Goal: Check status: Check status

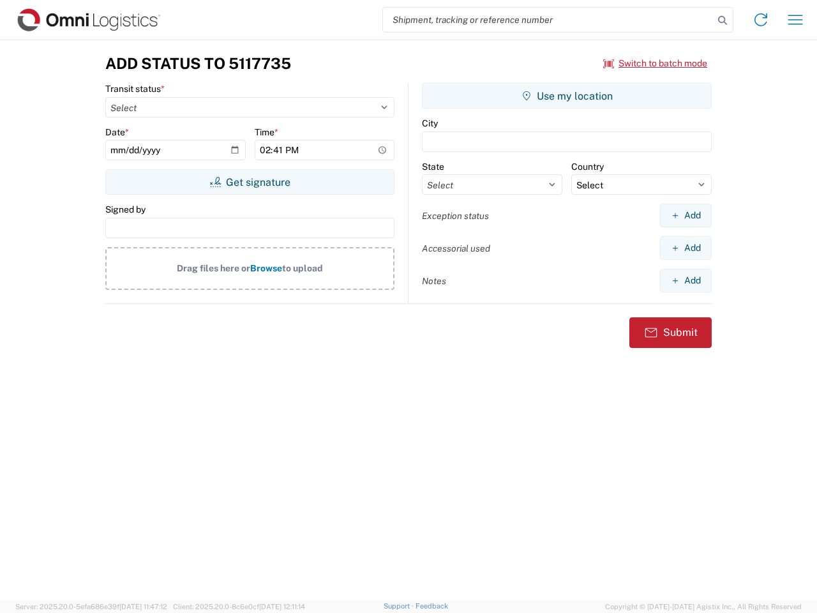
click at [548, 20] on input "search" at bounding box center [548, 20] width 331 height 24
click at [722, 20] on icon at bounding box center [722, 20] width 18 height 18
click at [761, 20] on icon at bounding box center [760, 20] width 20 height 20
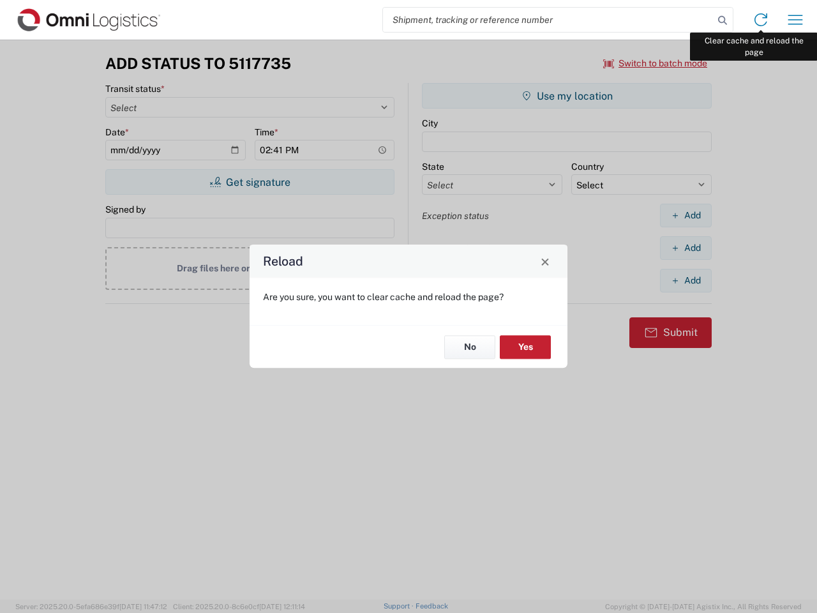
click at [795, 20] on div "Reload Are you sure, you want to clear cache and reload the page? No Yes" at bounding box center [408, 306] width 817 height 613
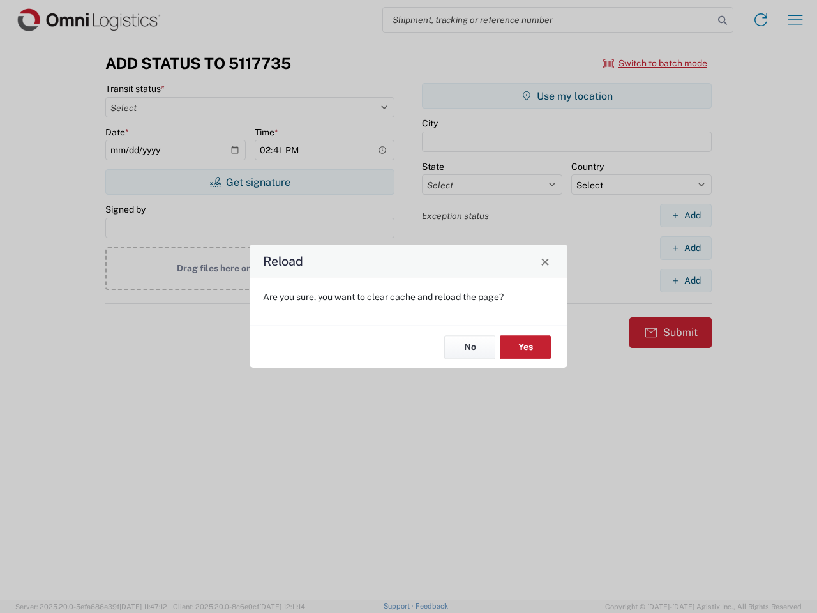
click at [655, 63] on div "Reload Are you sure, you want to clear cache and reload the page? No Yes" at bounding box center [408, 306] width 817 height 613
click at [249, 182] on div "Reload Are you sure, you want to clear cache and reload the page? No Yes" at bounding box center [408, 306] width 817 height 613
click at [567, 96] on div "Reload Are you sure, you want to clear cache and reload the page? No Yes" at bounding box center [408, 306] width 817 height 613
click at [685, 215] on div "Reload Are you sure, you want to clear cache and reload the page? No Yes" at bounding box center [408, 306] width 817 height 613
click at [685, 248] on div "Reload Are you sure, you want to clear cache and reload the page? No Yes" at bounding box center [408, 306] width 817 height 613
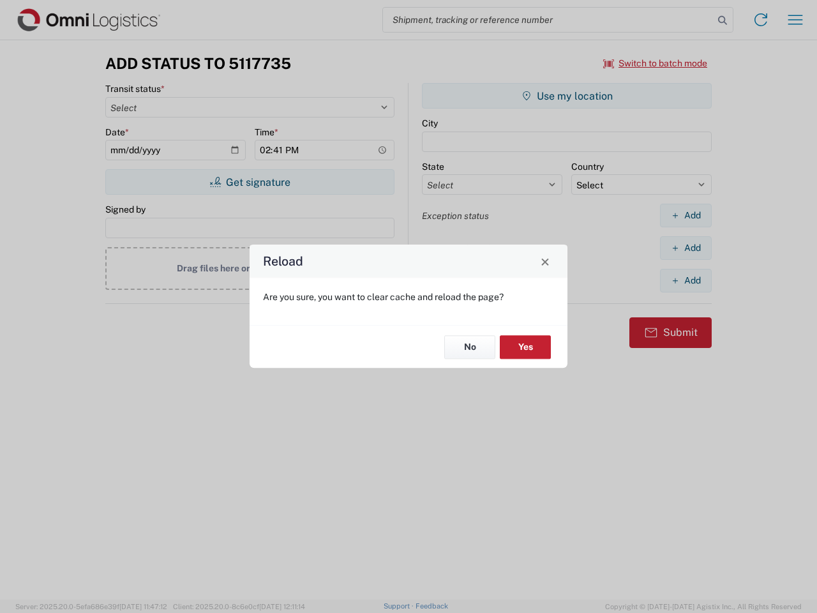
click at [685, 280] on div "Reload Are you sure, you want to clear cache and reload the page? No Yes" at bounding box center [408, 306] width 817 height 613
